Goal: Task Accomplishment & Management: Manage account settings

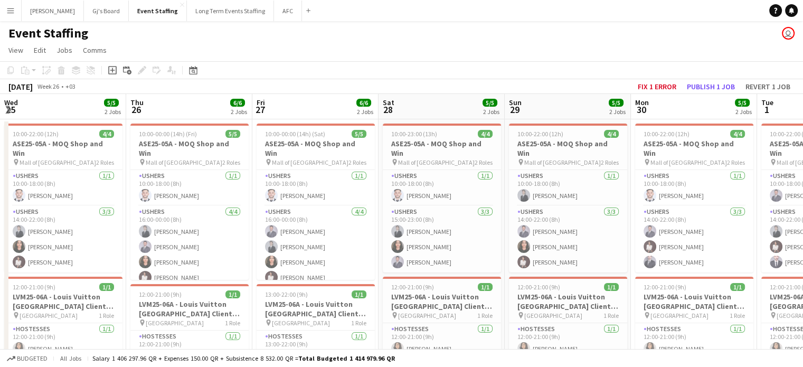
scroll to position [0, 298]
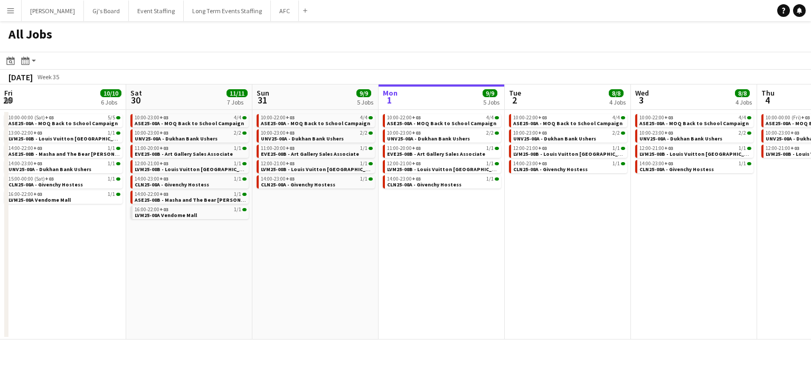
scroll to position [0, 253]
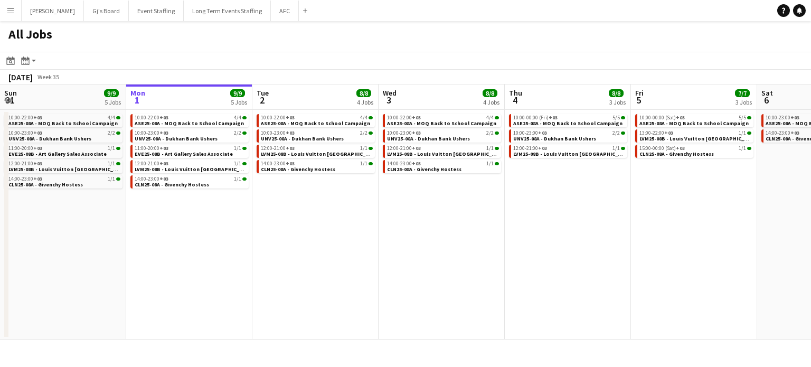
click at [12, 8] on app-icon "Menu" at bounding box center [10, 10] width 8 height 8
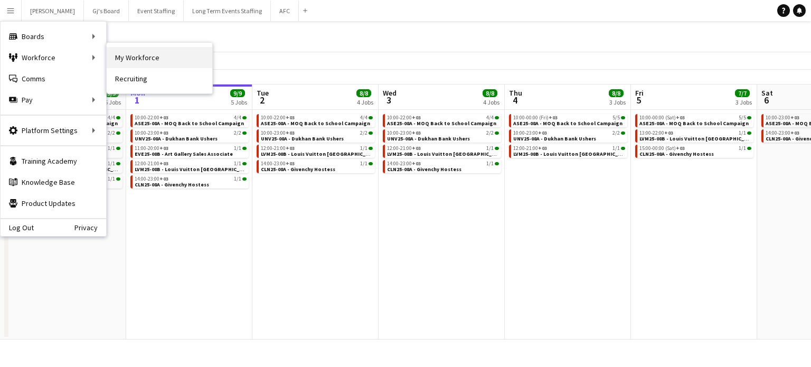
click at [154, 61] on link "My Workforce" at bounding box center [160, 57] width 106 height 21
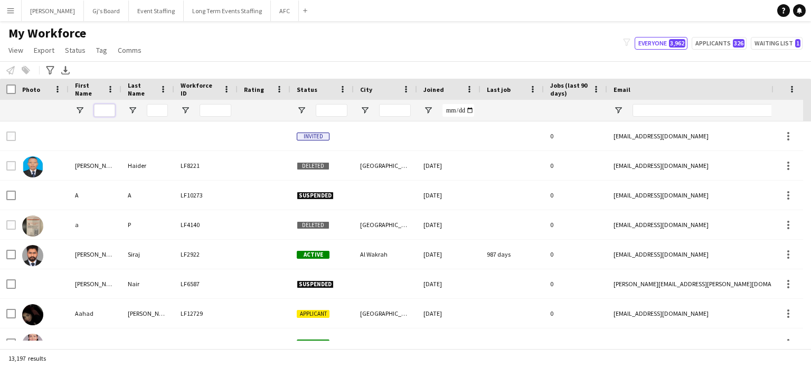
click at [106, 111] on input "First Name Filter Input" at bounding box center [104, 110] width 21 height 13
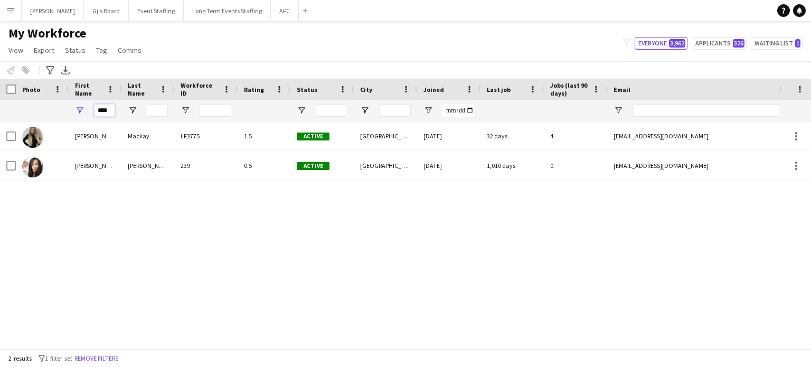
type input "****"
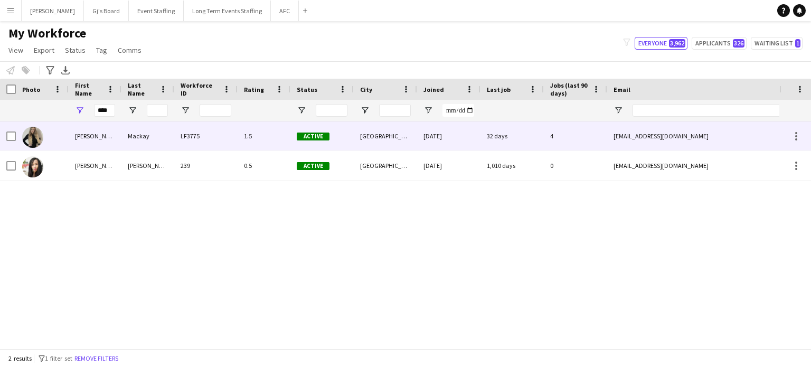
click at [157, 139] on div "Mackay" at bounding box center [147, 135] width 53 height 29
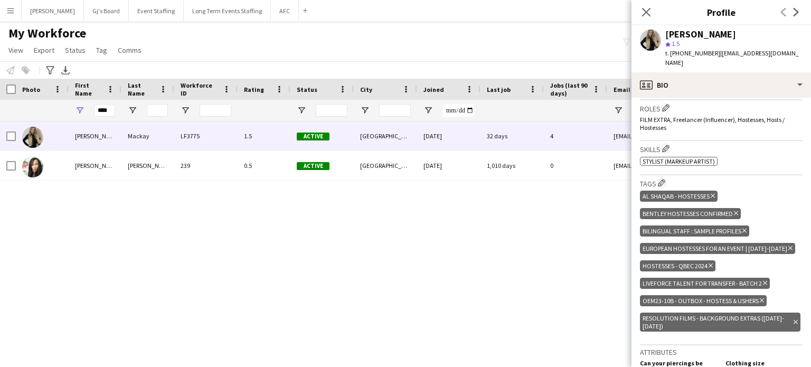
scroll to position [264, 0]
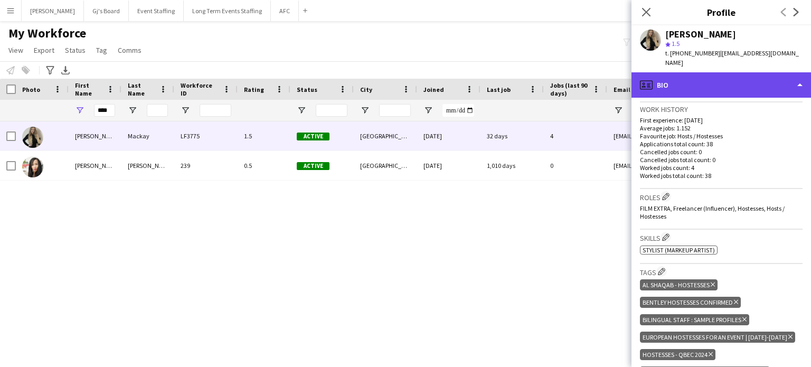
click at [759, 89] on div "profile Bio" at bounding box center [722, 84] width 180 height 25
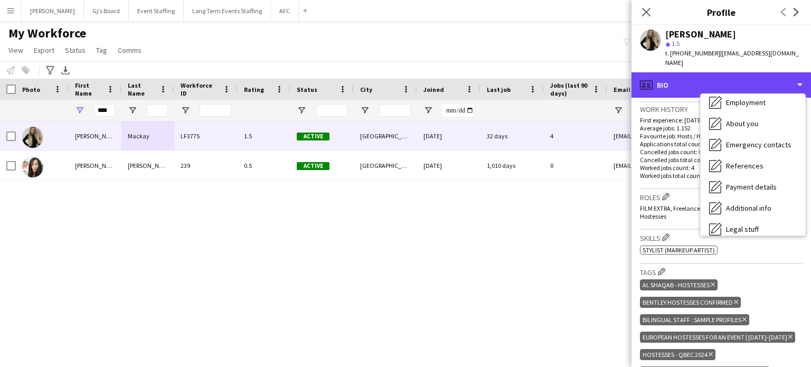
scroll to position [99, 0]
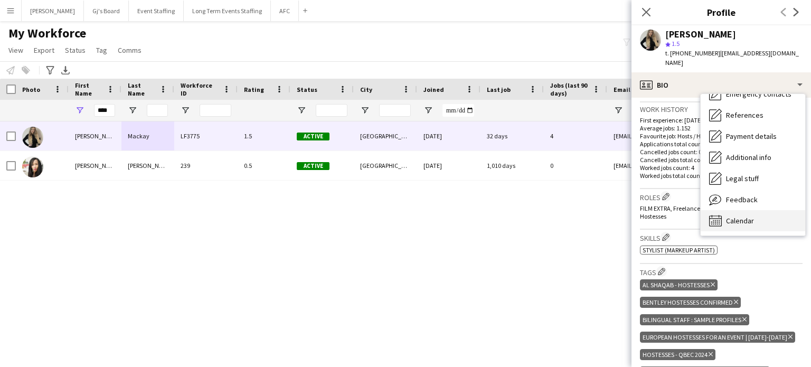
click at [757, 214] on div "Calendar Calendar" at bounding box center [753, 220] width 105 height 21
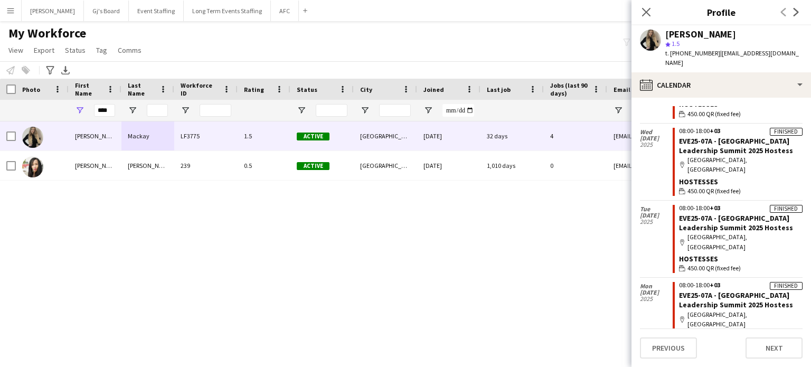
scroll to position [0, 0]
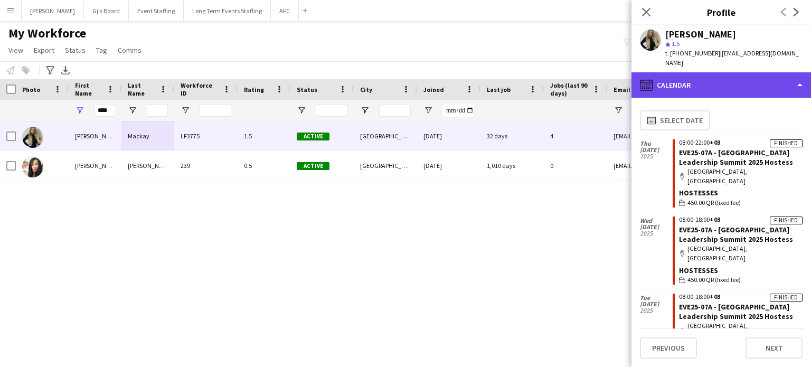
click at [727, 79] on div "calendar-full Calendar" at bounding box center [722, 84] width 180 height 25
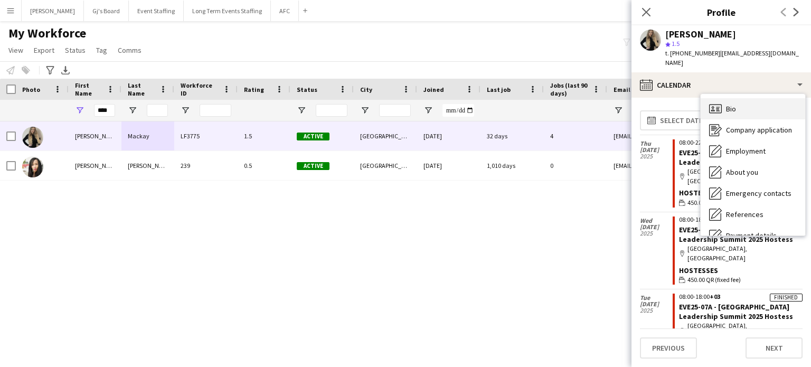
click at [734, 113] on span "Bio" at bounding box center [731, 109] width 10 height 10
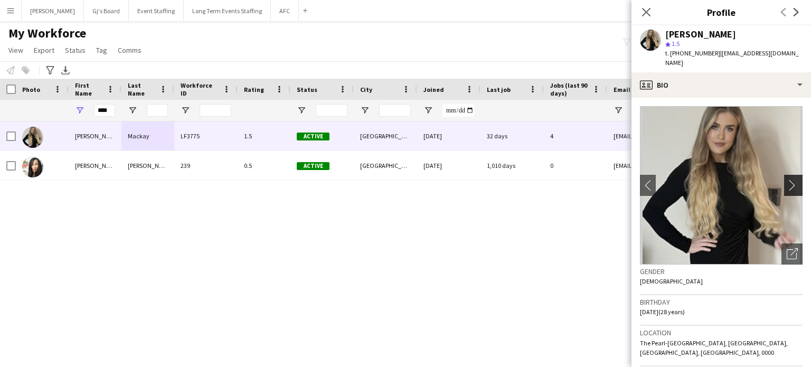
click at [787, 182] on app-icon "chevron-right" at bounding box center [795, 185] width 16 height 11
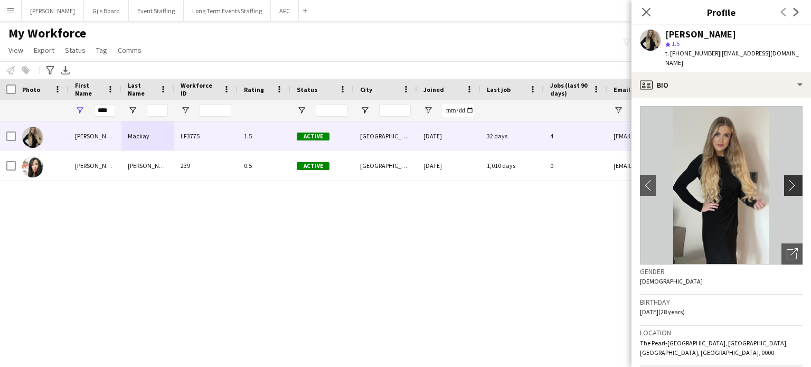
click at [787, 185] on app-icon "chevron-right" at bounding box center [795, 185] width 16 height 11
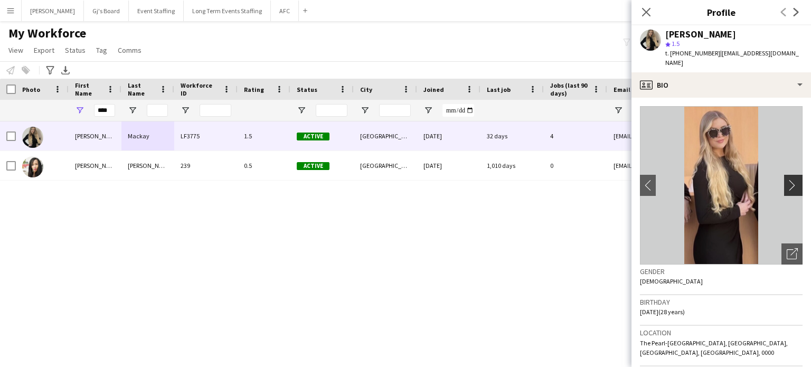
click at [787, 185] on app-icon "chevron-right" at bounding box center [795, 185] width 16 height 11
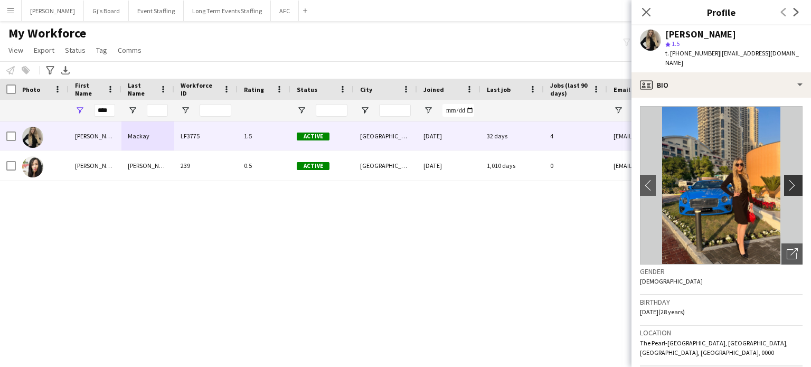
click at [787, 185] on app-icon "chevron-right" at bounding box center [795, 185] width 16 height 11
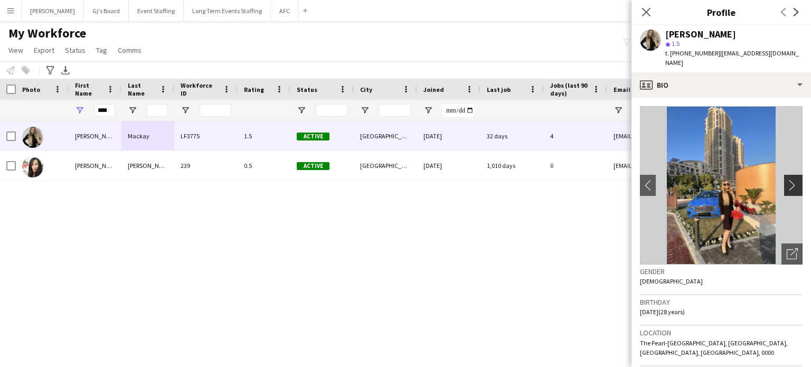
click at [787, 185] on app-icon "chevron-right" at bounding box center [795, 185] width 16 height 11
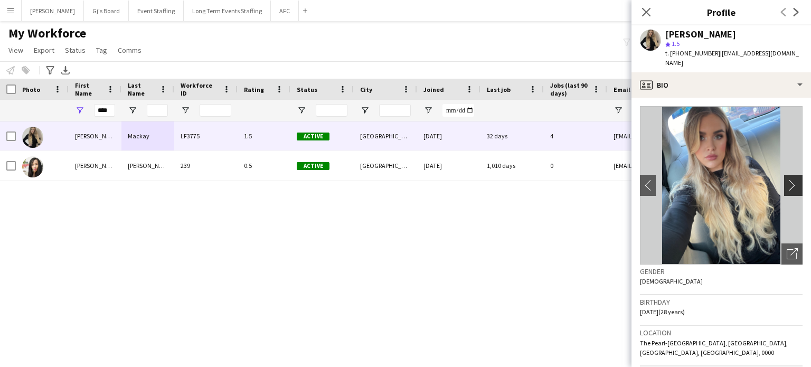
click at [787, 185] on app-icon "chevron-right" at bounding box center [795, 185] width 16 height 11
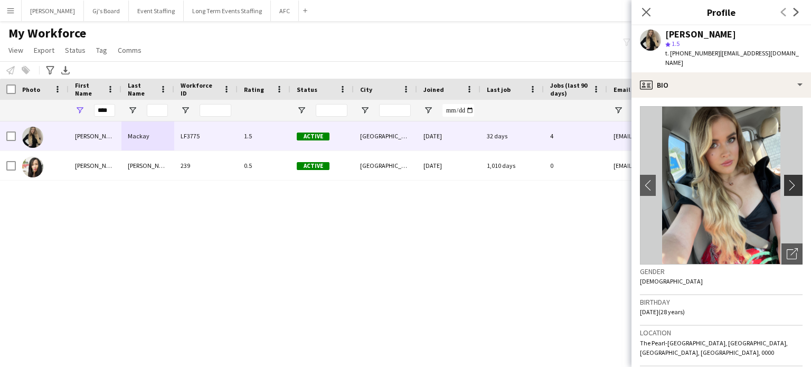
click at [787, 185] on app-icon "chevron-right" at bounding box center [795, 185] width 16 height 11
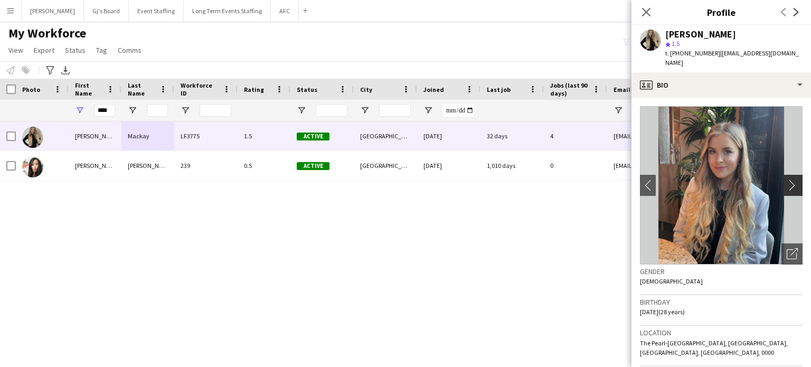
click at [787, 185] on app-icon "chevron-right" at bounding box center [795, 185] width 16 height 11
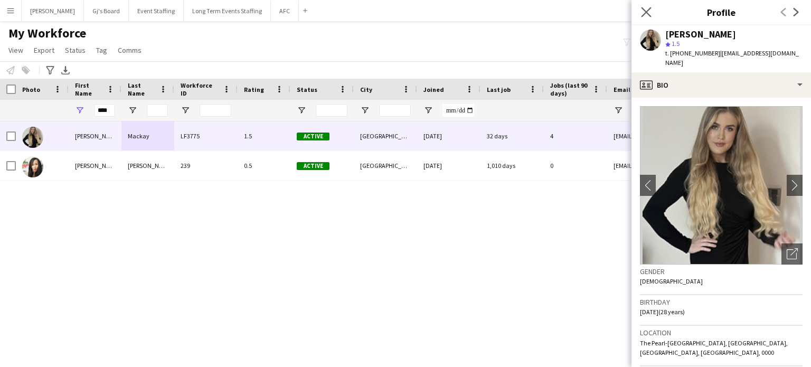
click at [640, 10] on app-icon "Close pop-in" at bounding box center [646, 12] width 15 height 15
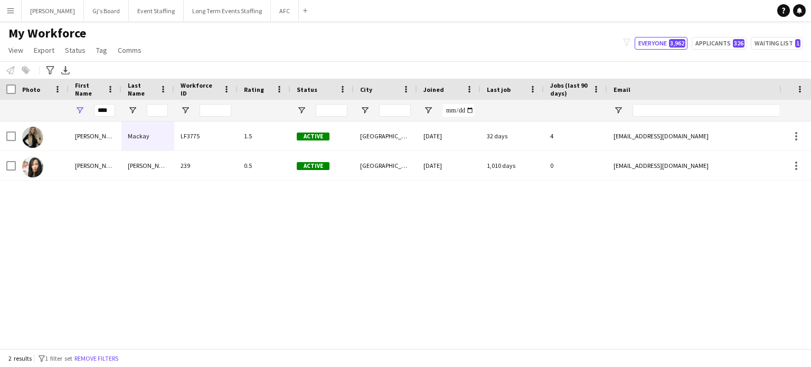
click at [248, 269] on div "[PERSON_NAME] LF3775 1.5 Active [GEOGRAPHIC_DATA] [DATE] 32 days 4 [EMAIL_ADDRE…" at bounding box center [390, 230] width 780 height 219
